Goal: Transaction & Acquisition: Register for event/course

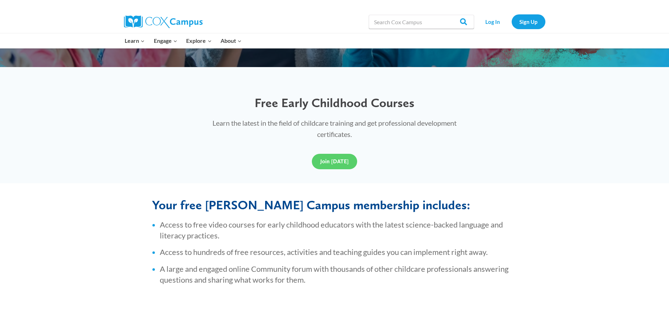
scroll to position [145, 0]
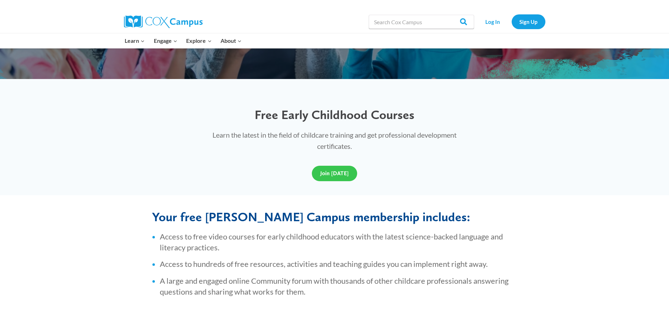
click at [334, 174] on span "Join [DATE]" at bounding box center [334, 173] width 28 height 7
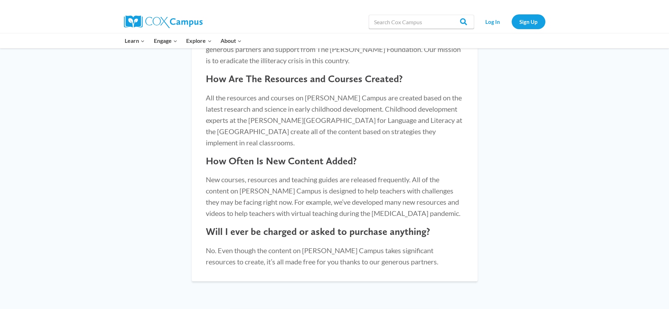
scroll to position [789, 0]
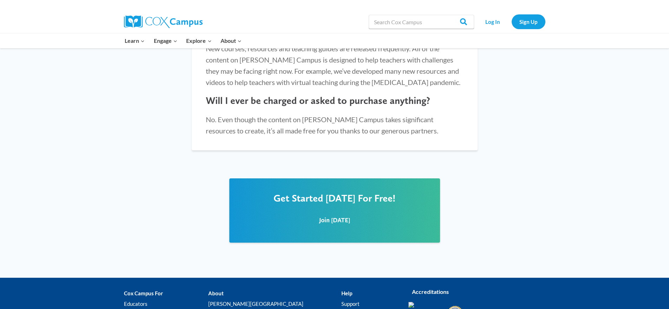
click at [339, 204] on div "Join [DATE]" at bounding box center [334, 219] width 197 height 31
click at [340, 192] on span "Get Started [DATE] For Free!" at bounding box center [335, 198] width 122 height 12
click at [337, 216] on span "Join [DATE]" at bounding box center [334, 219] width 31 height 7
click at [535, 21] on link "Sign Up" at bounding box center [529, 21] width 34 height 14
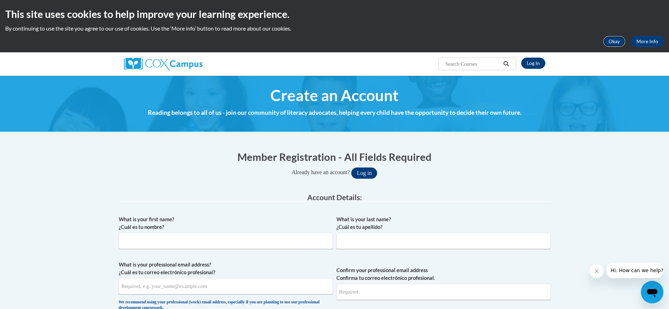
click at [610, 40] on button "Okay" at bounding box center [614, 41] width 22 height 11
